Goal: Check status

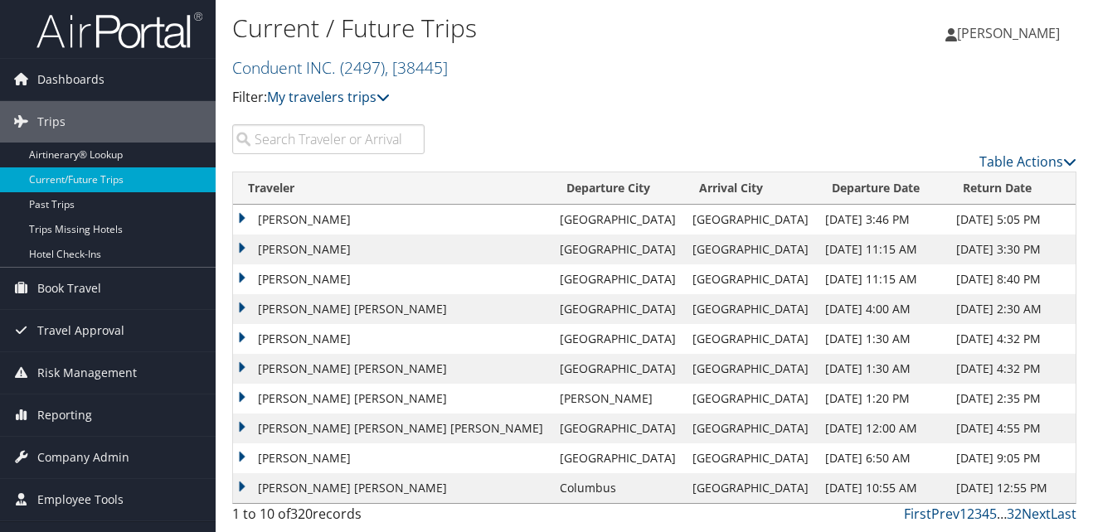
click at [288, 143] on input "search" at bounding box center [328, 139] width 192 height 30
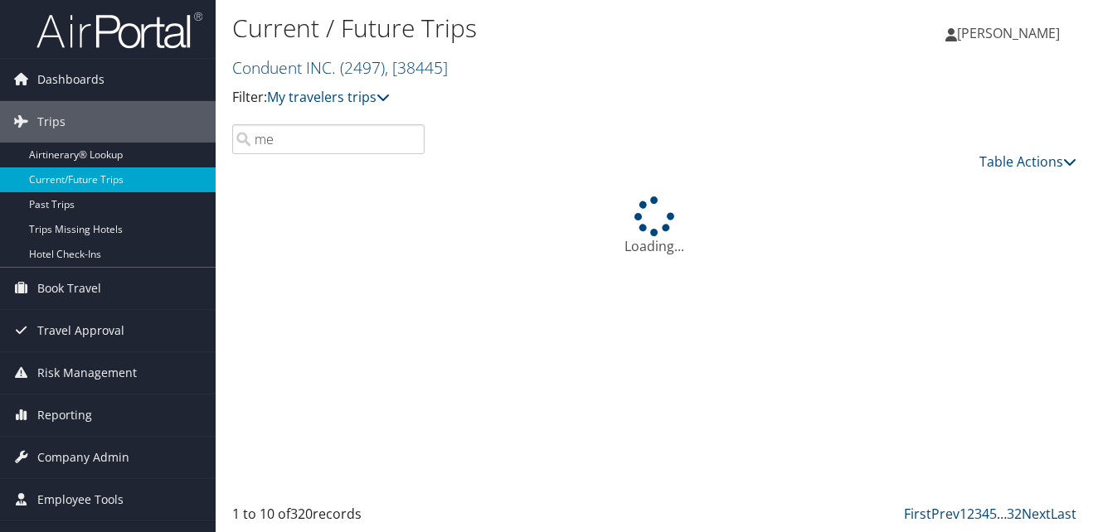
type input "m"
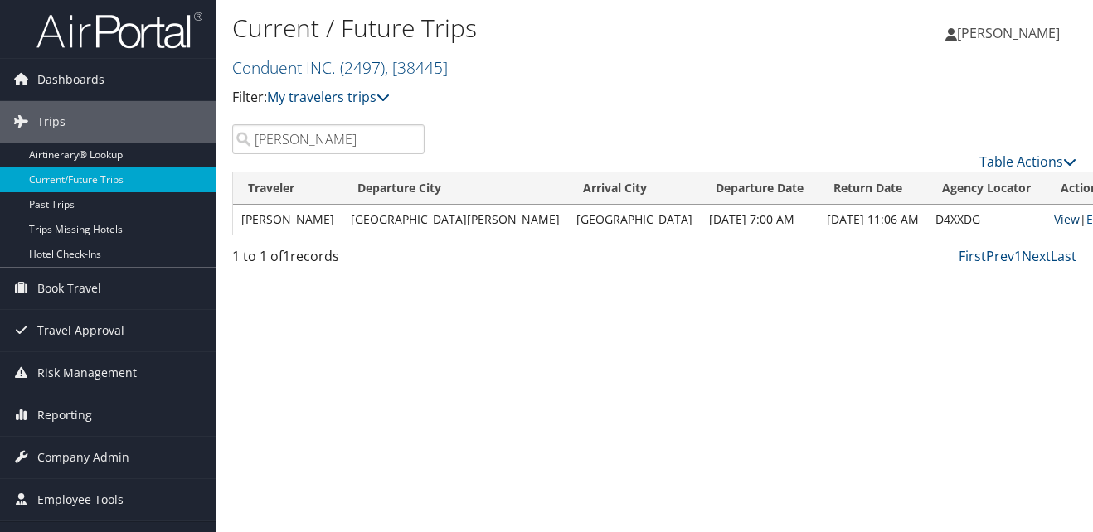
type input "Jodi"
click at [1054, 219] on link "View" at bounding box center [1067, 219] width 26 height 16
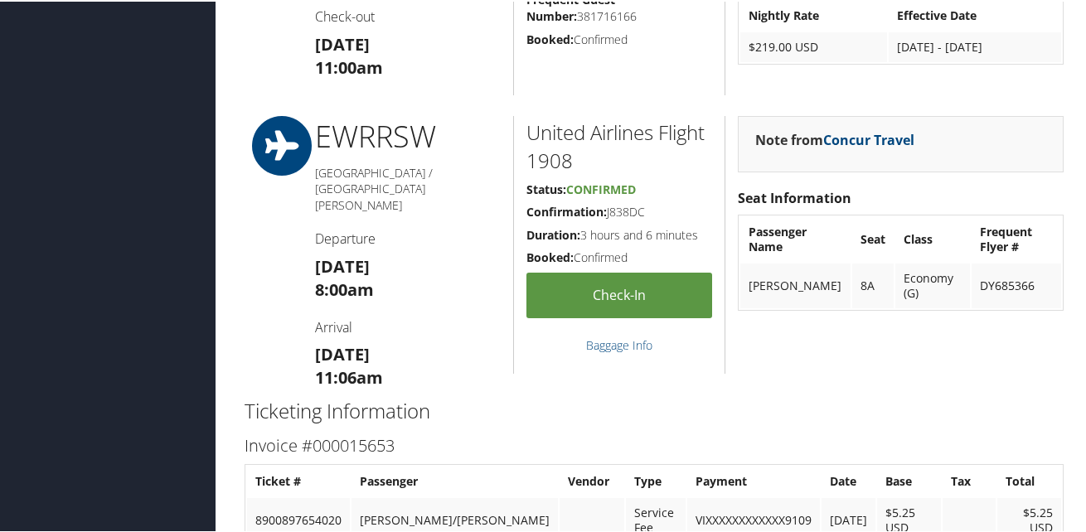
scroll to position [1492, 0]
